Goal: Find contact information: Find contact information

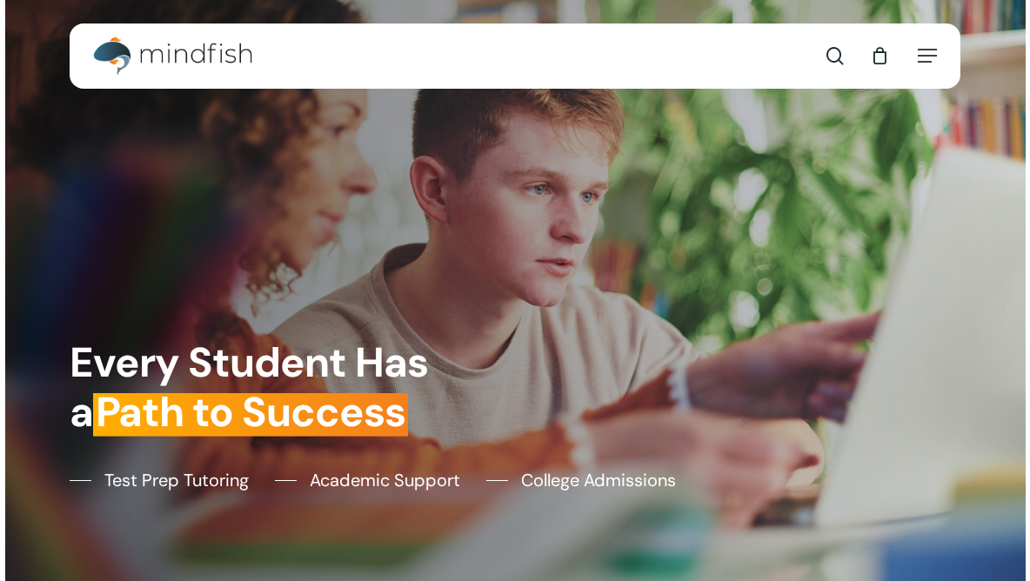
click at [734, 339] on div at bounding box center [742, 390] width 454 height 105
click at [819, 44] on link "Contact" at bounding box center [875, 40] width 125 height 35
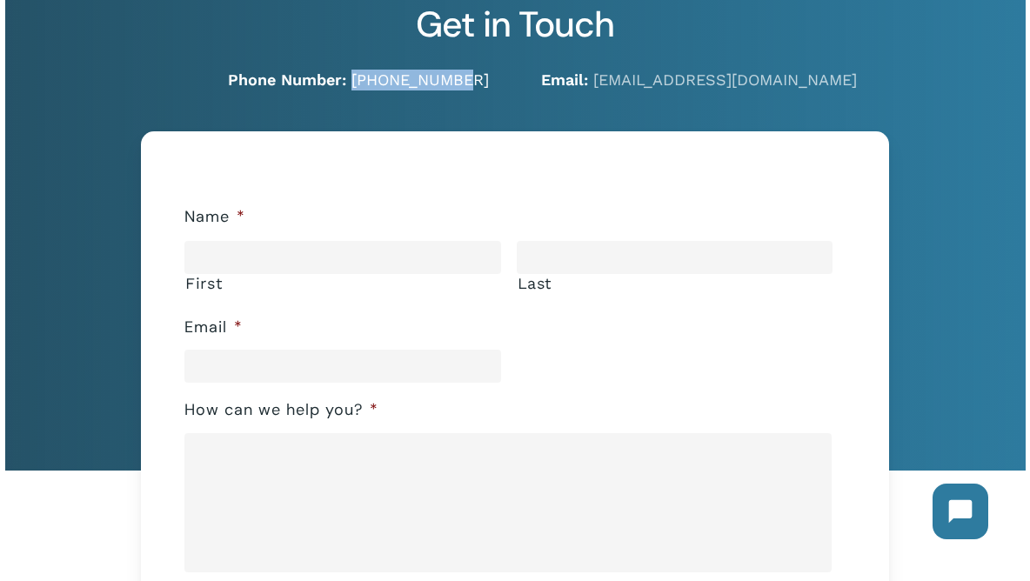
drag, startPoint x: 492, startPoint y: 81, endPoint x: 389, endPoint y: 80, distance: 103.5
click at [389, 80] on div "Phone Number: [PHONE_NUMBER]" at bounding box center [279, 80] width 472 height 21
copy link "[PHONE_NUMBER]"
